Goal: Answer question/provide support: Share knowledge or assist other users

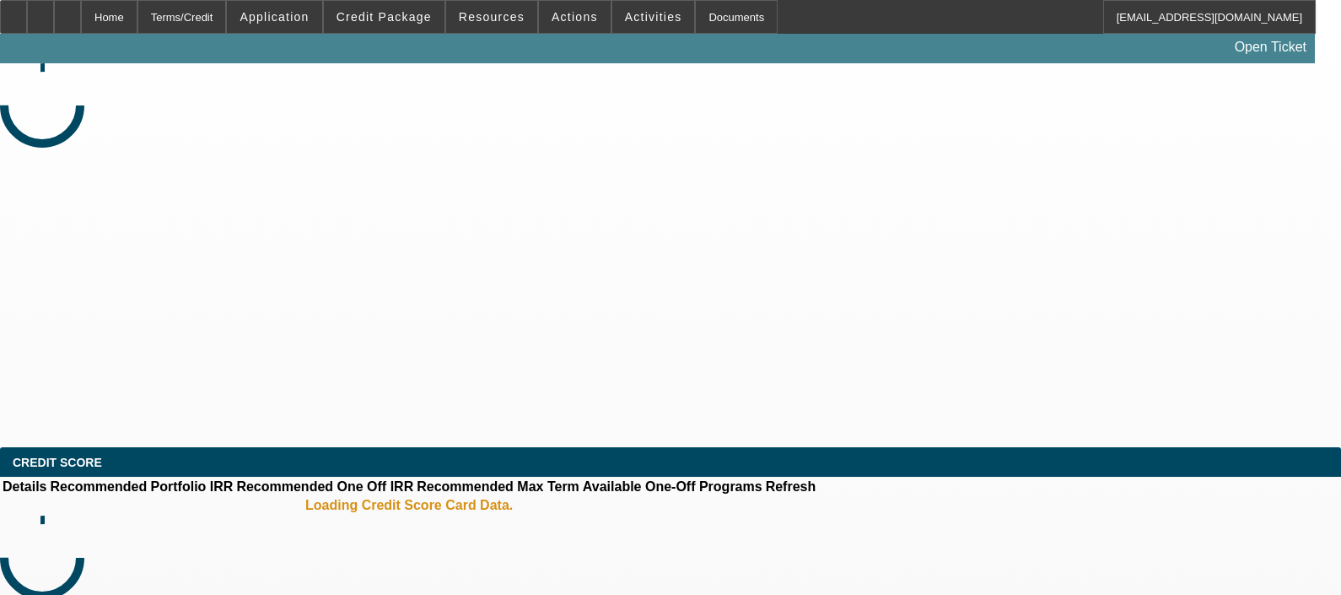
select select "0"
select select "2"
select select "0.1"
select select "4"
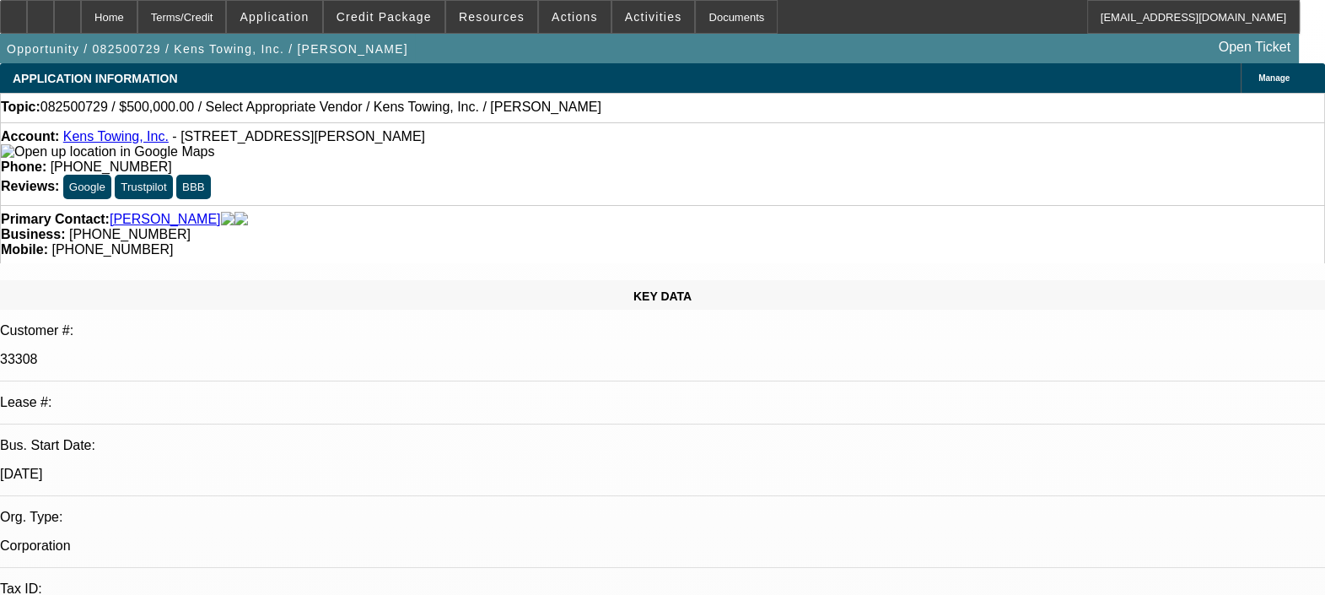
radio input "true"
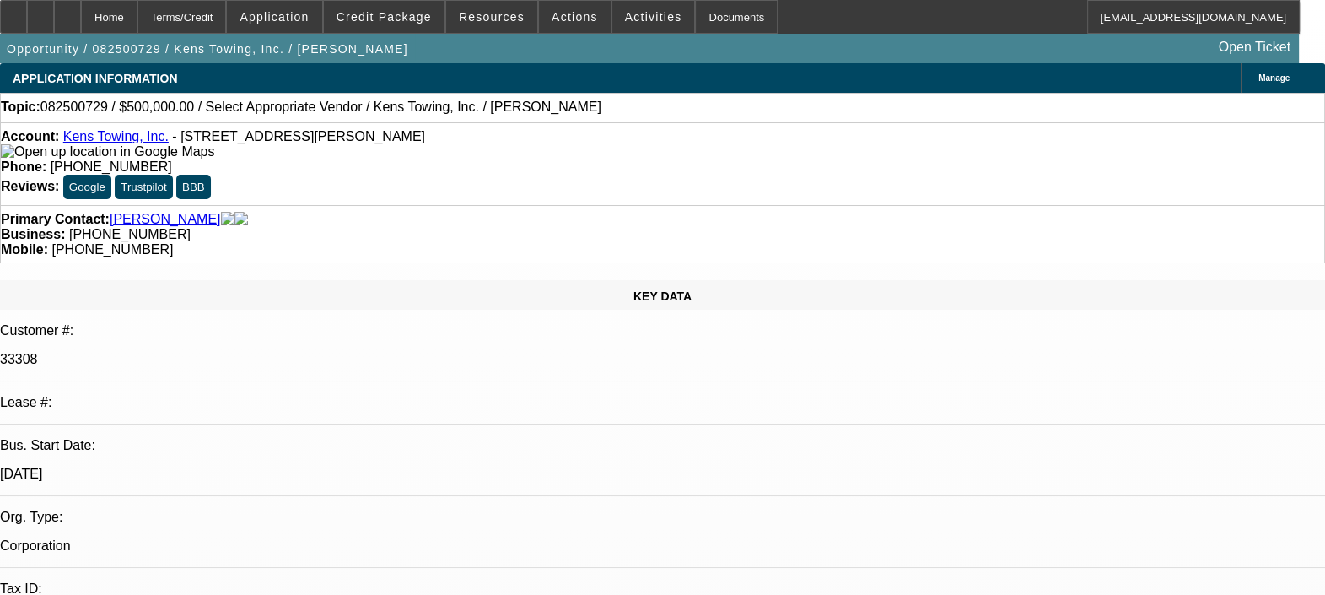
type textarea "D"
type textarea "BOTH DEALS HAVE ONLY 10 PAYMENTS IN SO FAR OUT OF 72 PAYMENTS. NO ISSUES SO FAR…"
radio input "true"
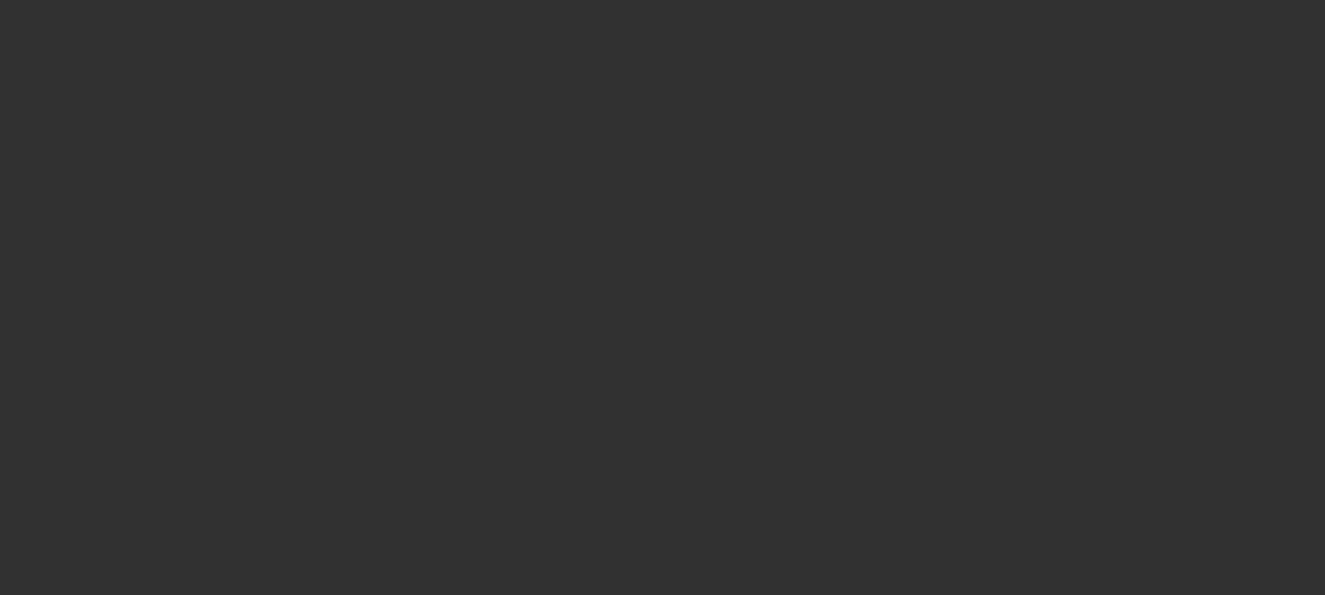
scroll to position [0, 0]
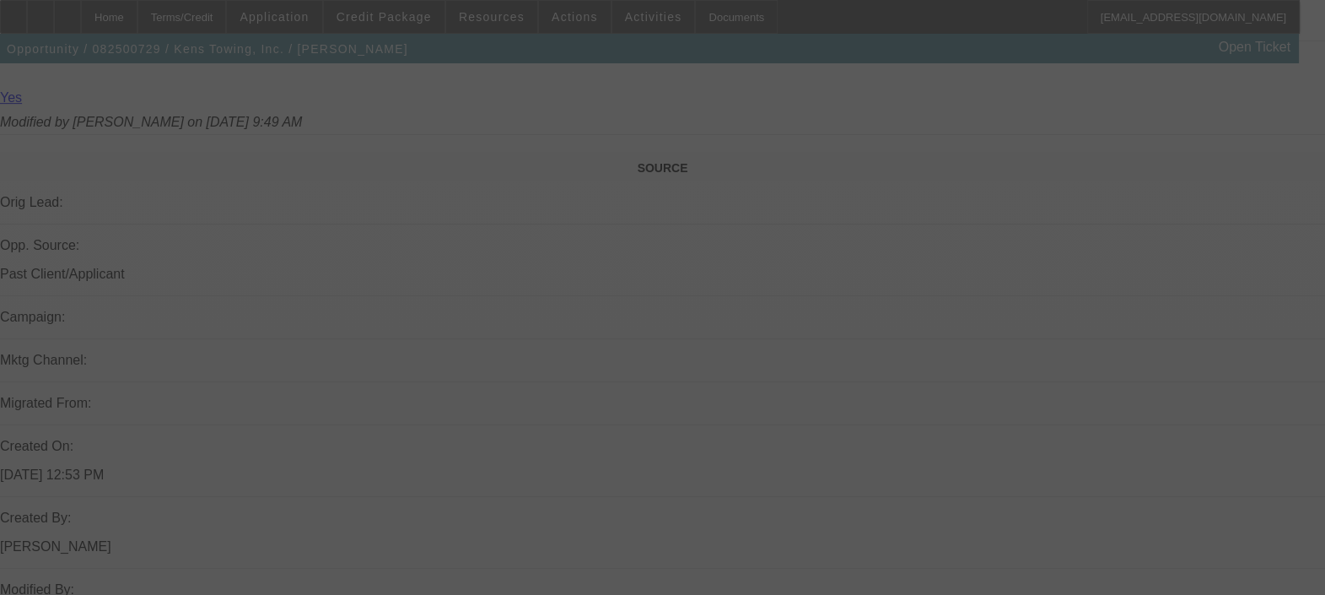
scroll to position [980, 0]
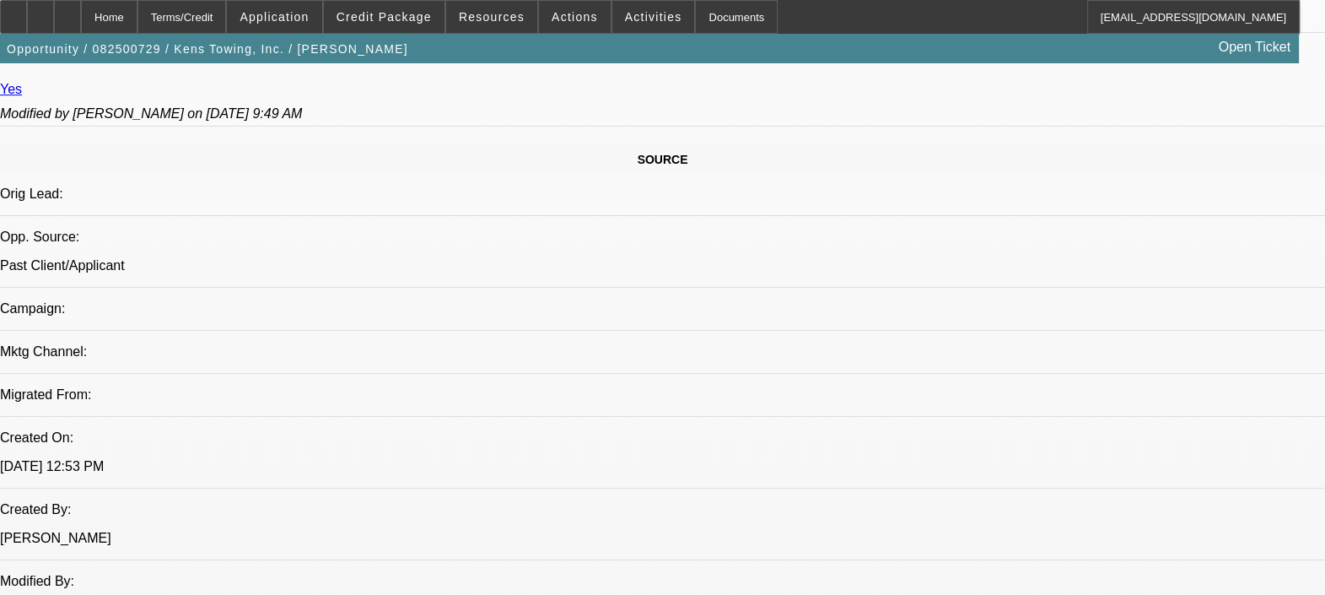
select select "0"
select select "2"
select select "0.1"
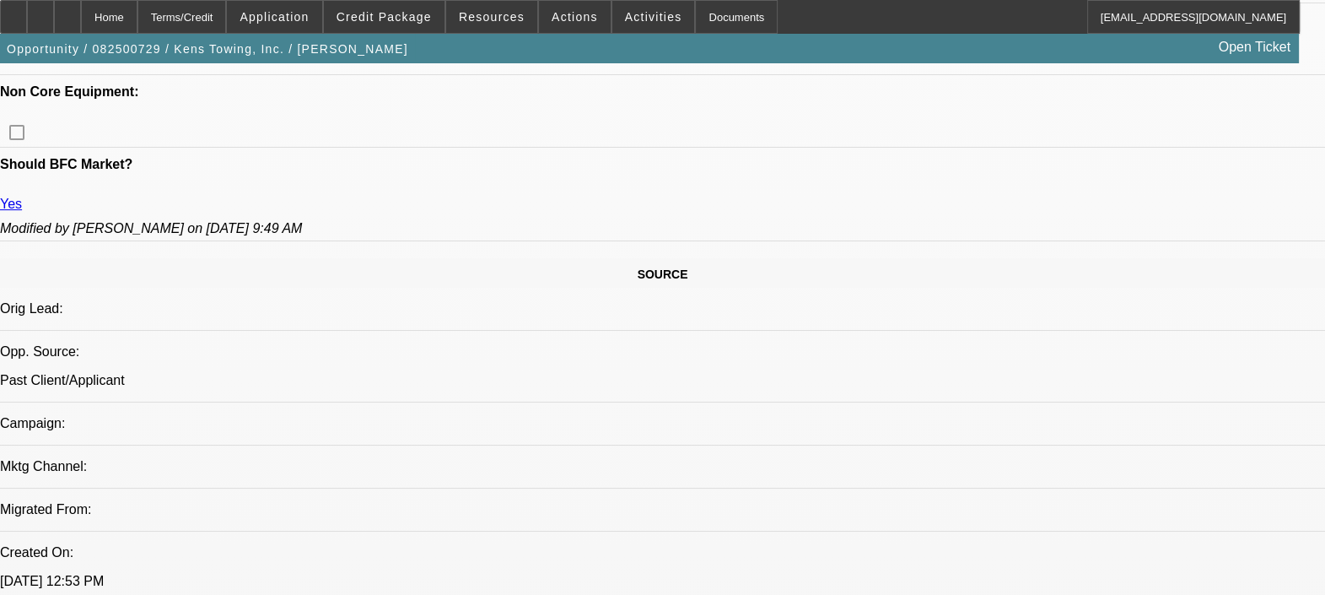
select select "1"
select select "2"
select select "4"
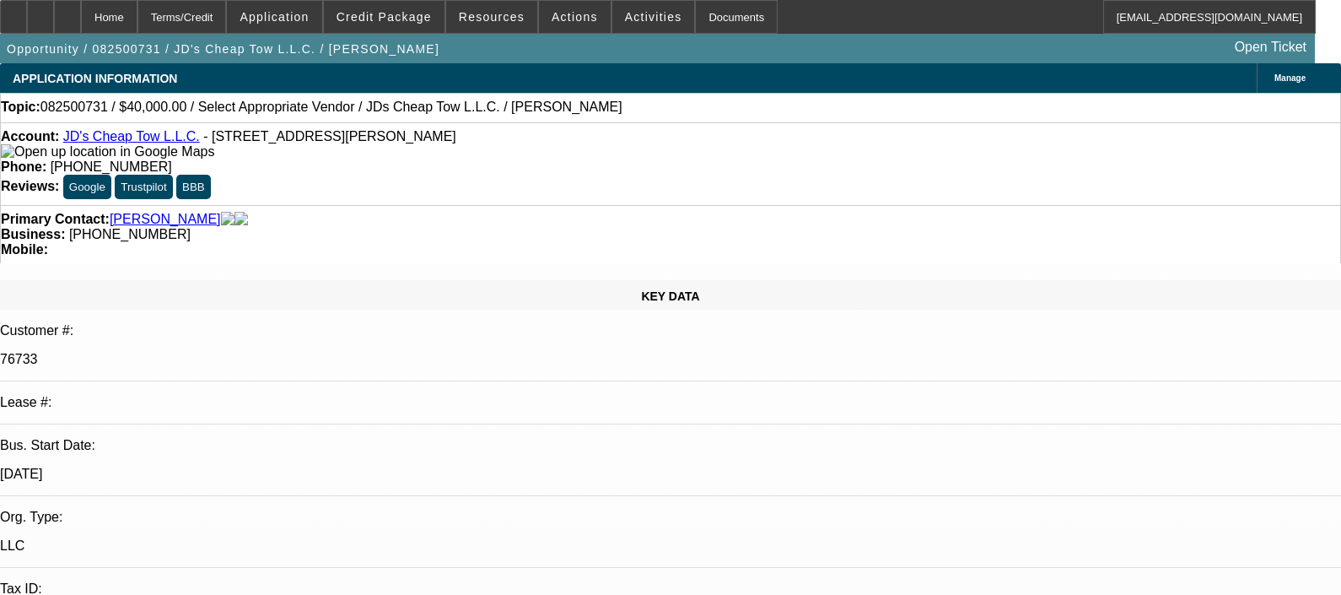
select select "0"
select select "2"
select select "0.1"
select select "4"
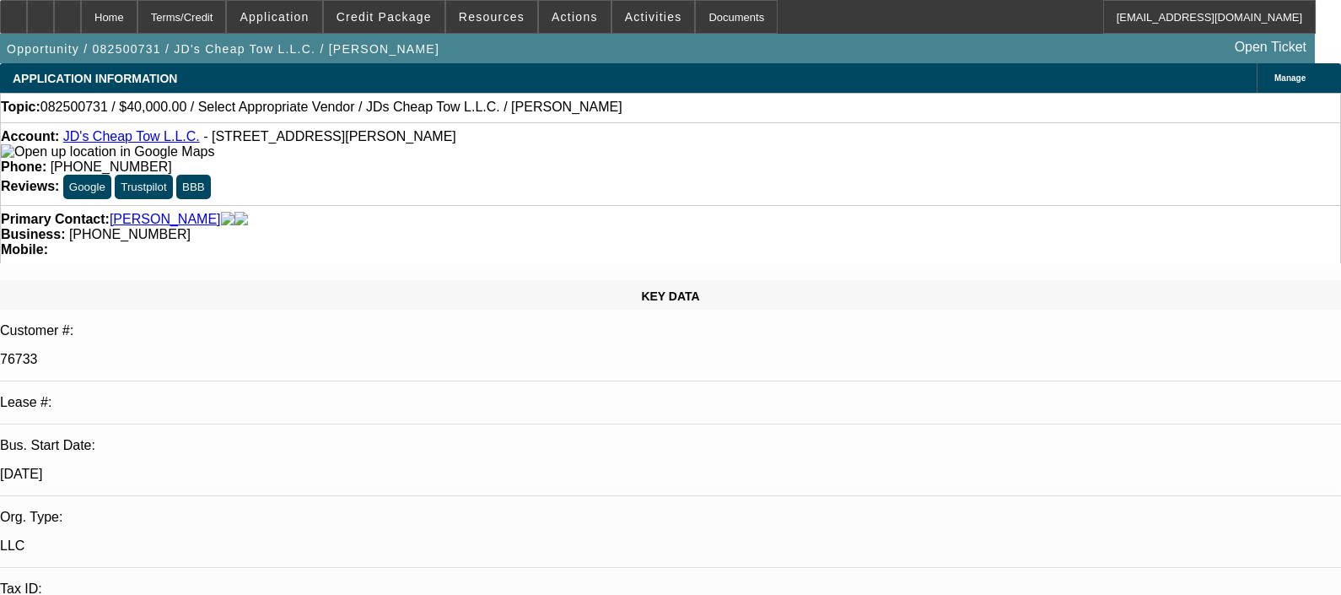
select select "0"
select select "2"
select select "0.1"
select select "4"
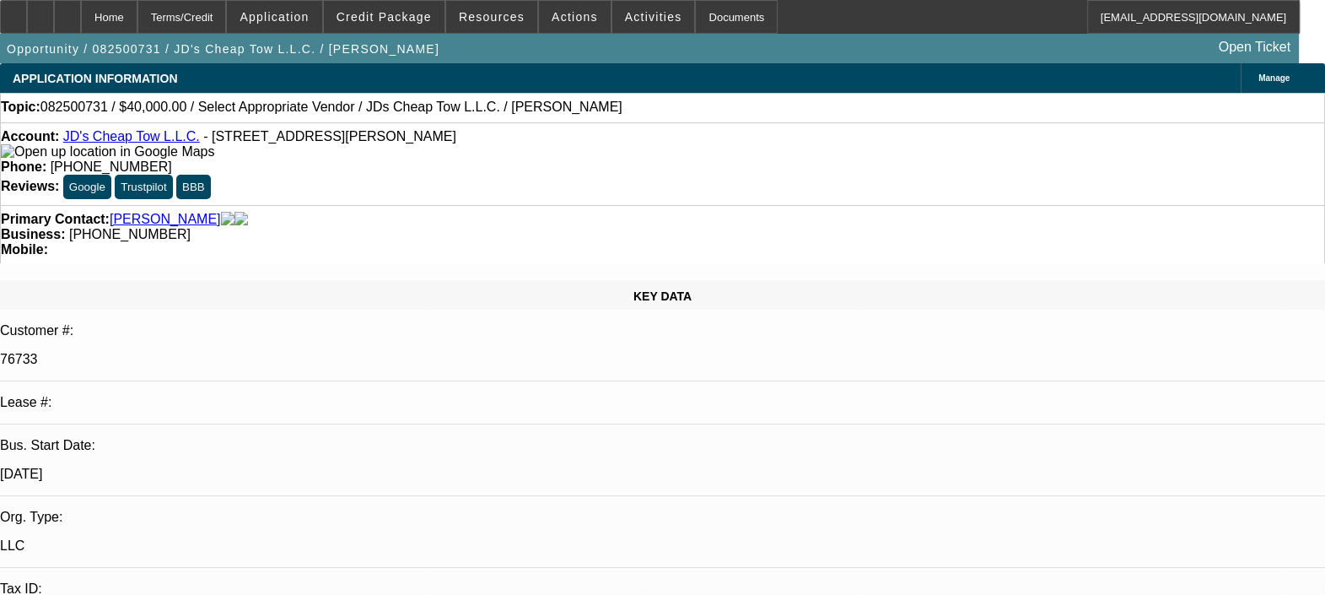
radio input "true"
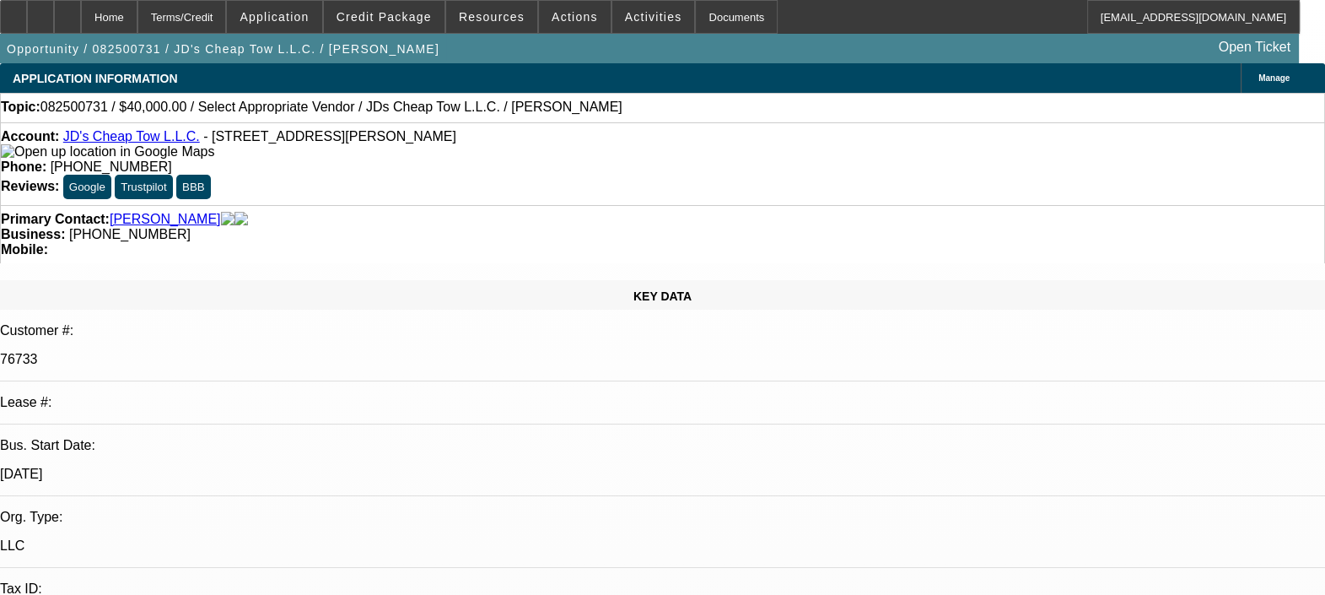
type textarea "01 DEAL PAID OFF NOW, BUT CUSTOMER GAVE NSF ON VARIOUS OCCASIONS AND WAS BEHIND…"
radio input "true"
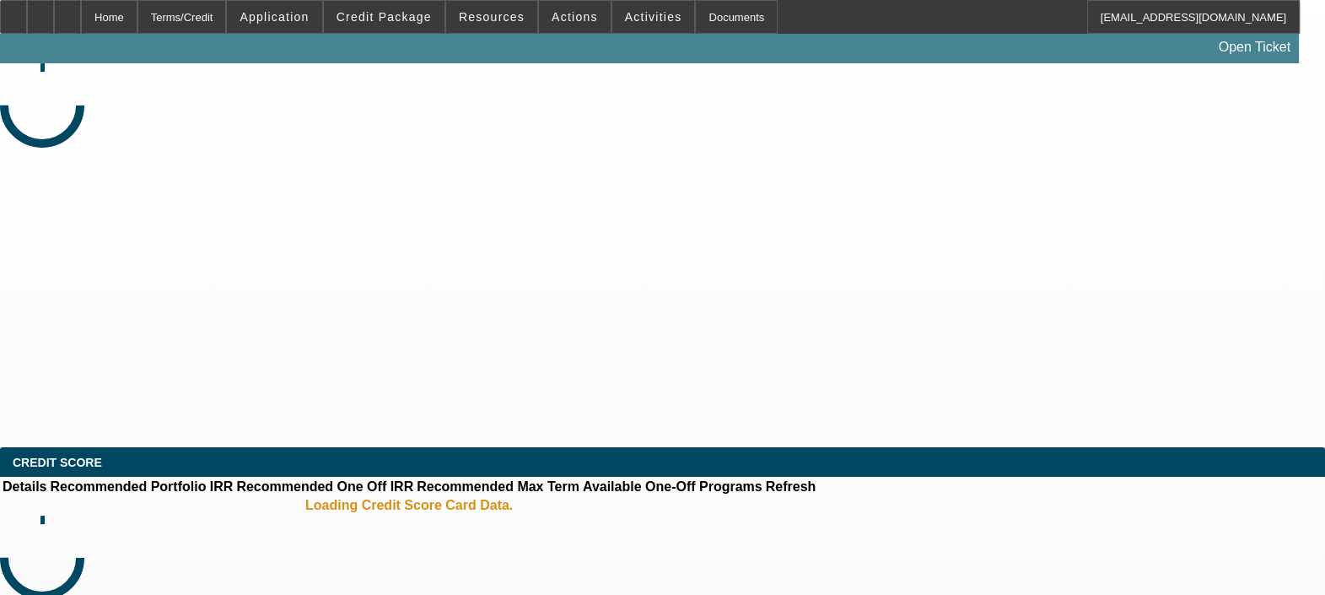
select select "0"
select select "2"
select select "0.1"
select select "0"
select select "2"
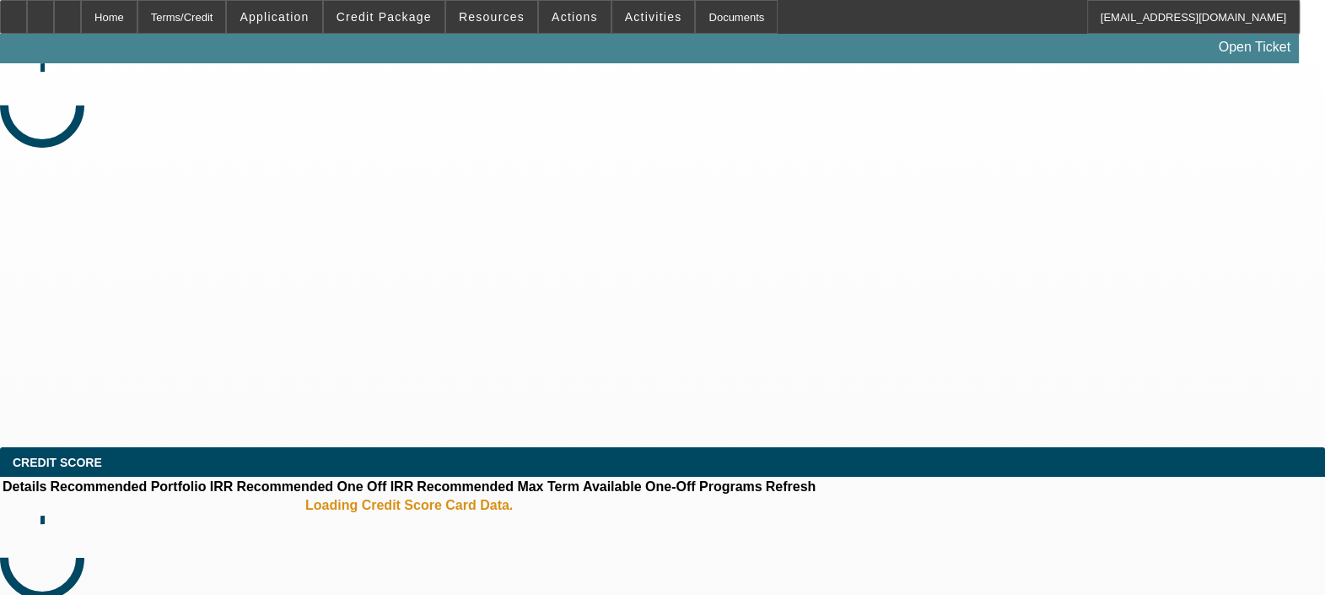
select select "0.1"
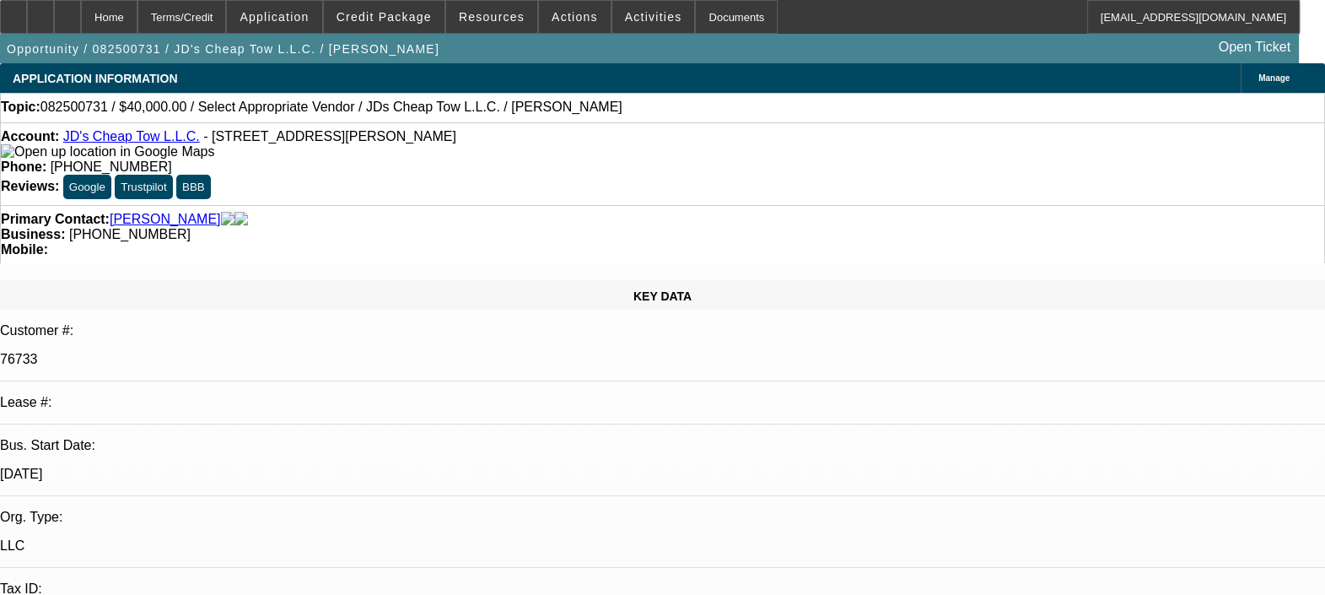
select select "1"
select select "2"
select select "4"
select select "1"
select select "2"
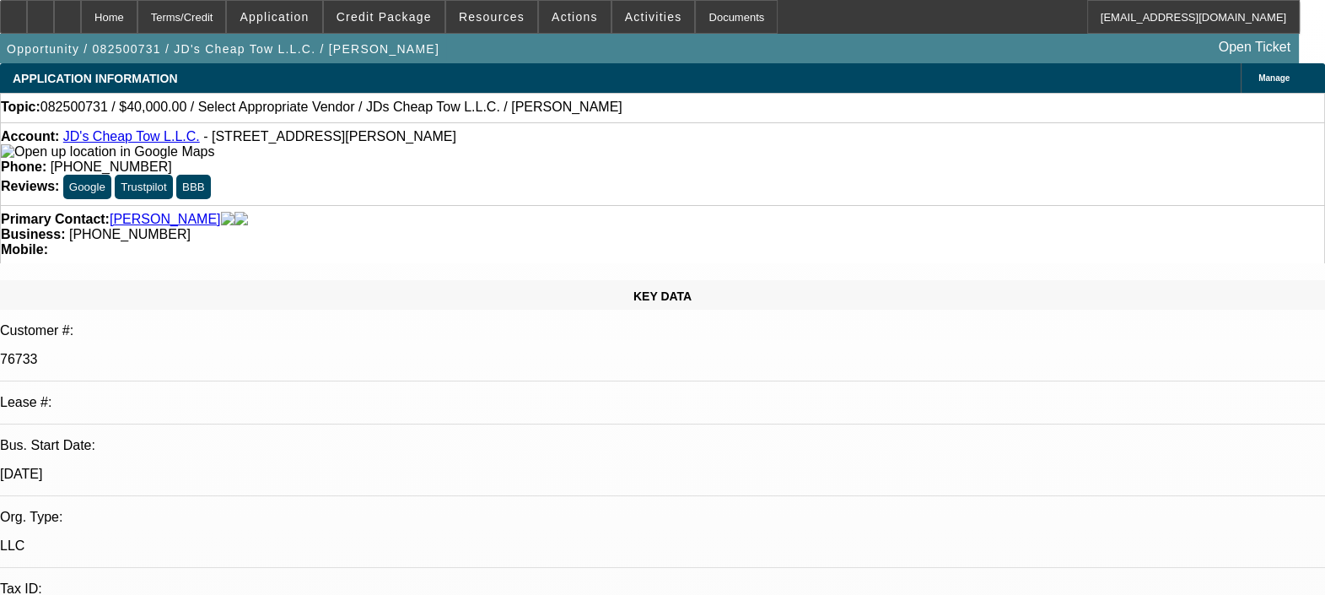
select select "4"
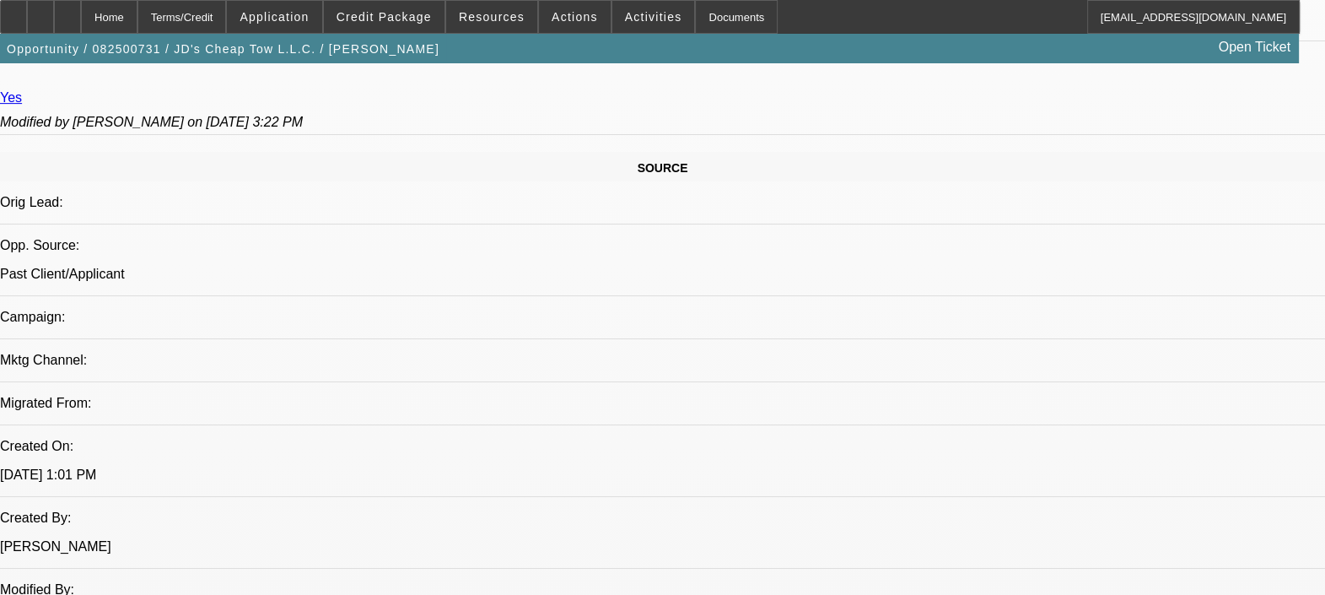
scroll to position [869, 0]
